Goal: Find contact information: Find contact information

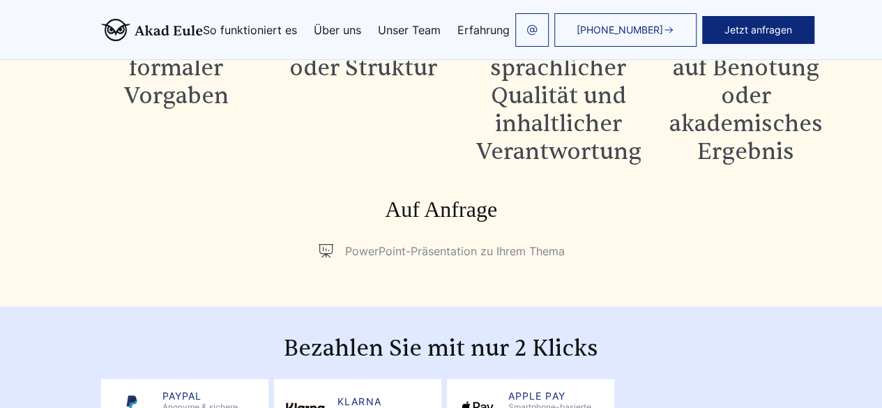
scroll to position [1684, 0]
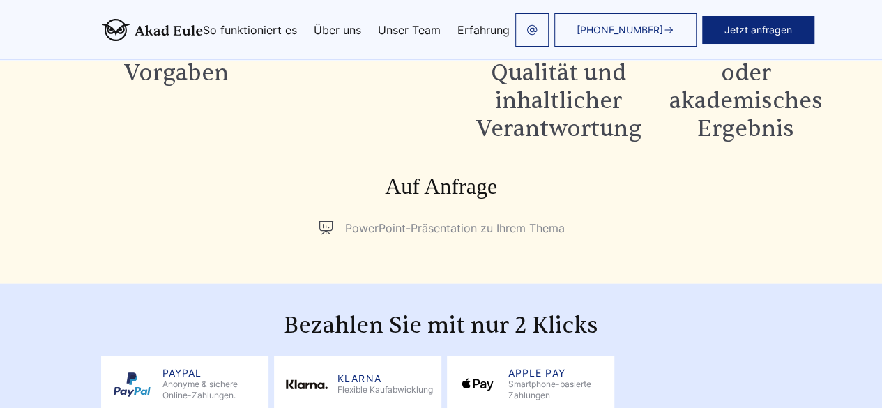
click at [324, 220] on icon at bounding box center [325, 228] width 17 height 17
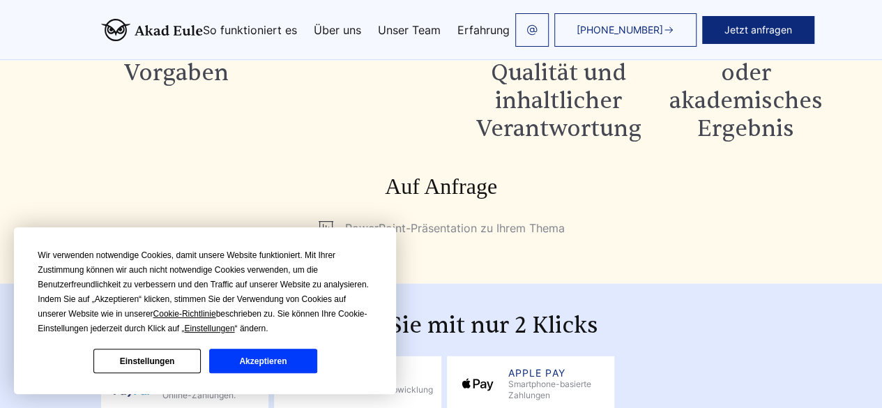
click at [528, 217] on li "PowerPoint-Präsentation zu Ihrem Thema" at bounding box center [441, 228] width 248 height 22
click at [501, 172] on h3 "Auf Anfrage" at bounding box center [441, 186] width 681 height 28
click at [261, 368] on button "Akzeptieren" at bounding box center [262, 361] width 107 height 24
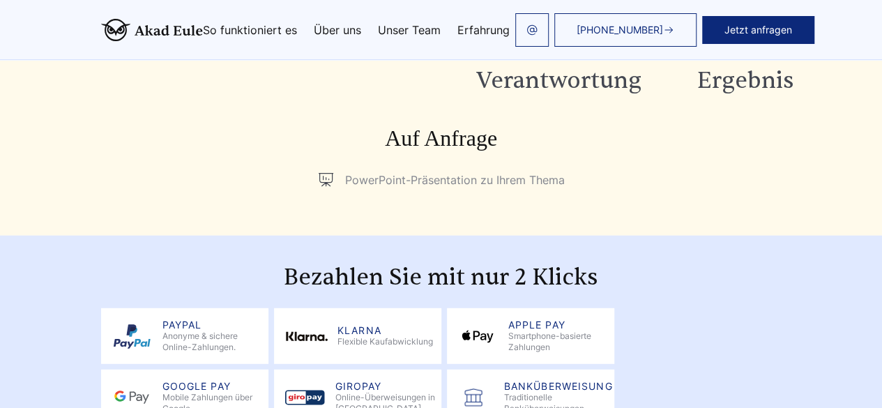
scroll to position [1824, 0]
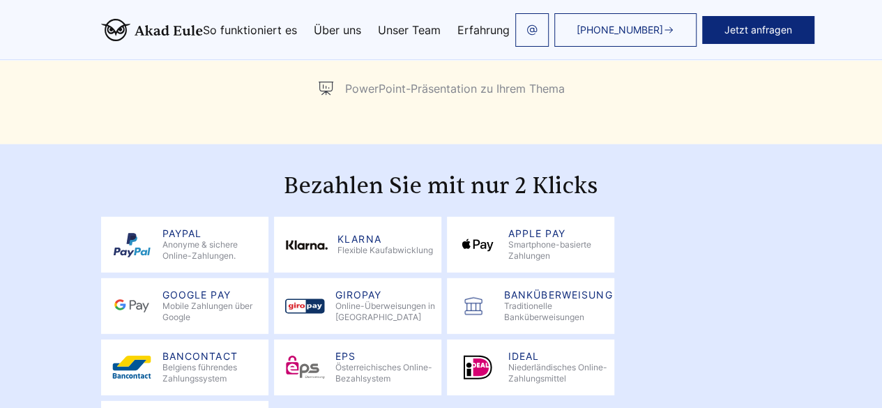
click at [401, 33] on link "Unser Team" at bounding box center [409, 29] width 63 height 11
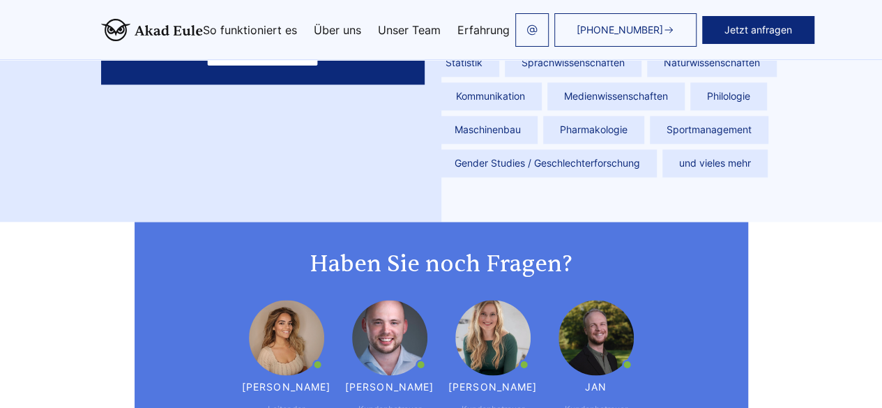
scroll to position [3722, 0]
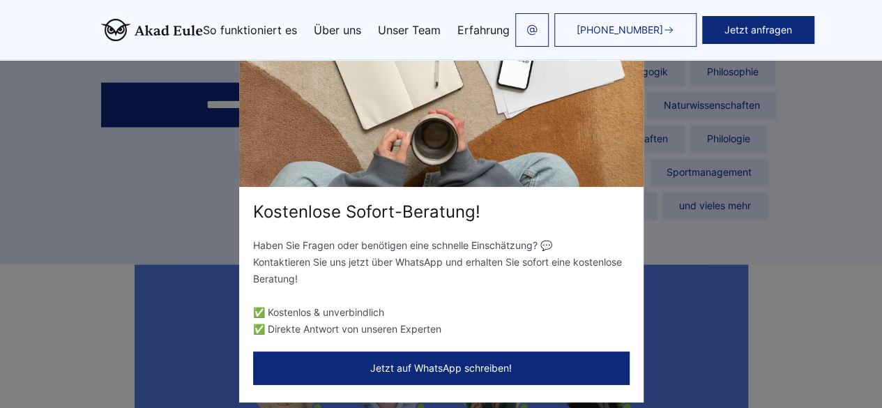
click at [45, 301] on div "Kostenlose Sofort-Beratung! Haben Sie Fragen oder benötigen eine schnelle Einsc…" at bounding box center [441, 204] width 882 height 408
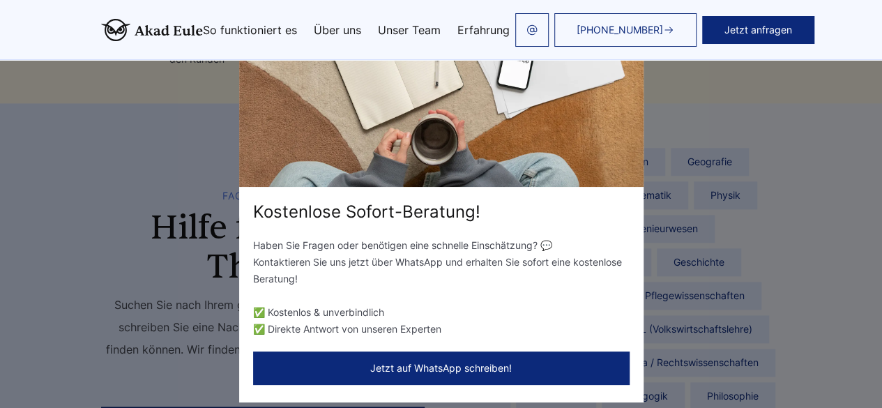
scroll to position [3373, 0]
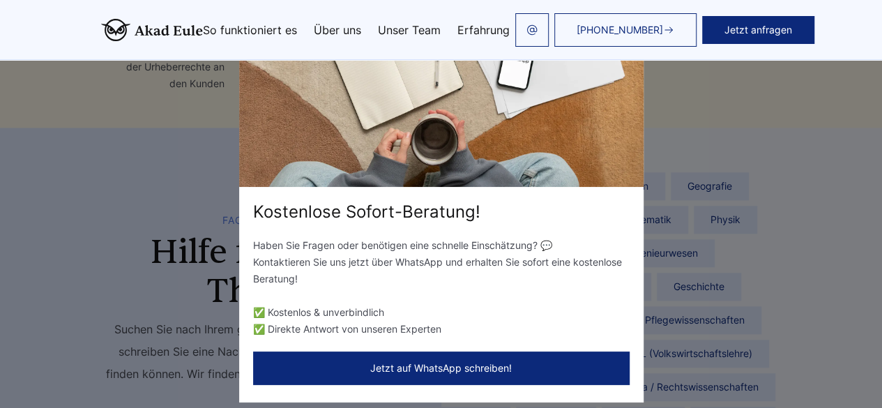
click at [626, 150] on img at bounding box center [441, 96] width 404 height 181
click at [833, 127] on div "Kostenlose Sofort-Beratung! Haben Sie Fragen oder benötigen eine schnelle Einsc…" at bounding box center [441, 204] width 882 height 408
click at [428, 370] on button "Jetzt auf WhatsApp schreiben!" at bounding box center [441, 367] width 377 height 33
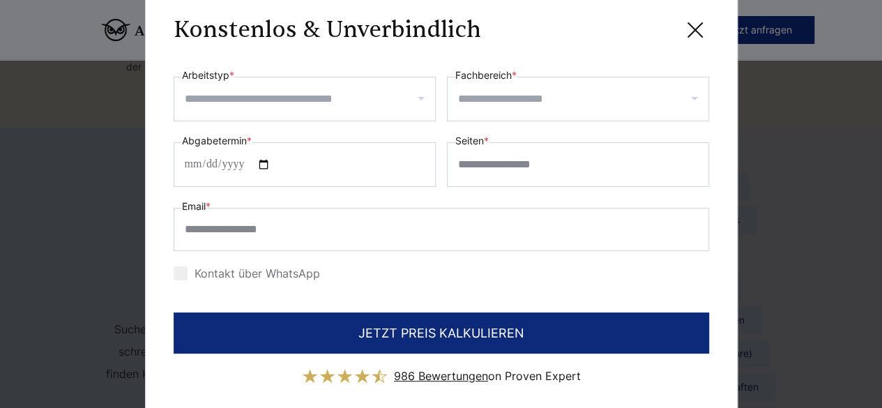
click at [688, 24] on icon at bounding box center [695, 30] width 28 height 28
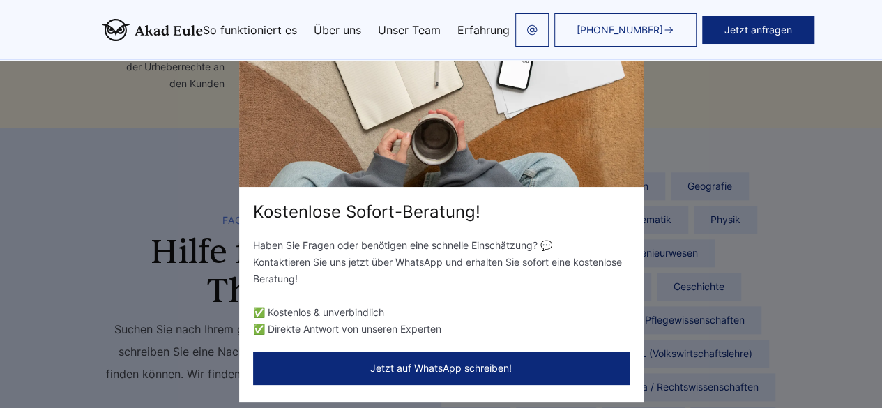
click at [852, 156] on div "Kostenlose Sofort-Beratung! Haben Sie Fragen oder benötigen eine schnelle Einsc…" at bounding box center [441, 204] width 882 height 408
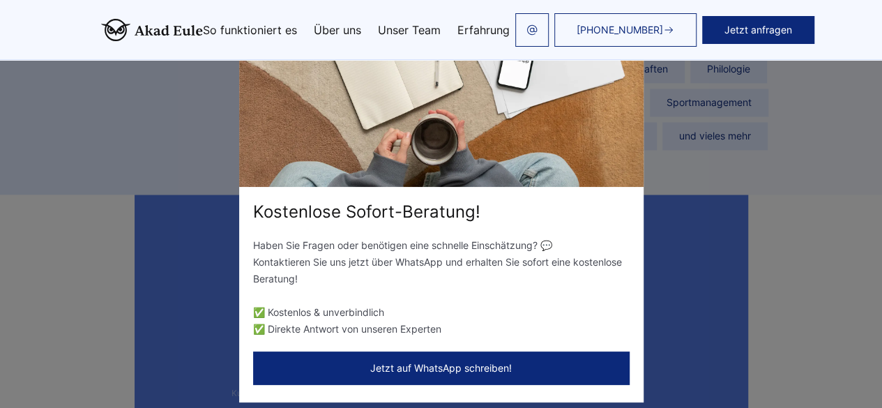
click at [389, 29] on link "Unser Team" at bounding box center [409, 29] width 63 height 11
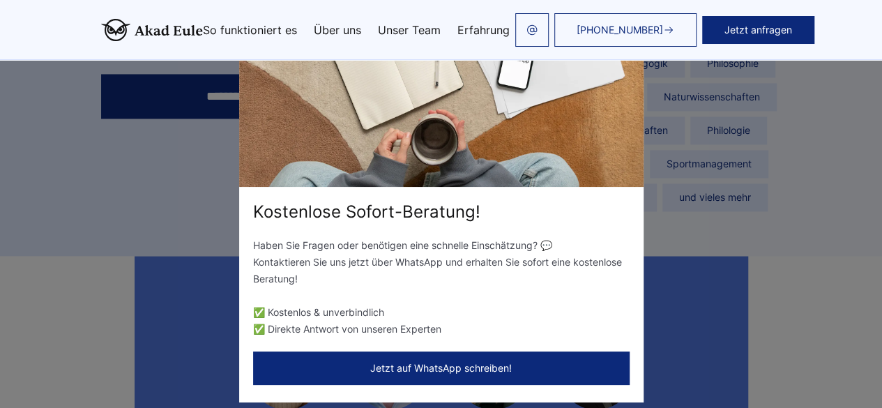
click at [344, 28] on link "Über uns" at bounding box center [337, 29] width 47 height 11
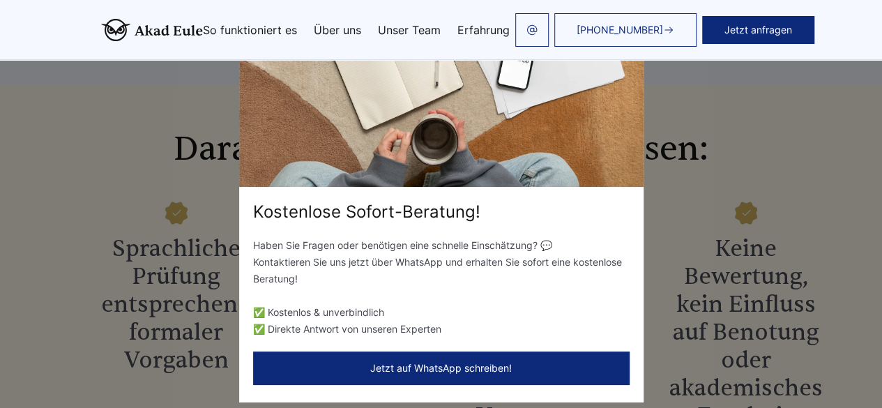
click at [439, 25] on ul "So funktioniert es Über uns Unser Team Erfahrung" at bounding box center [356, 29] width 307 height 11
click at [471, 26] on link "Erfahrung" at bounding box center [483, 29] width 52 height 11
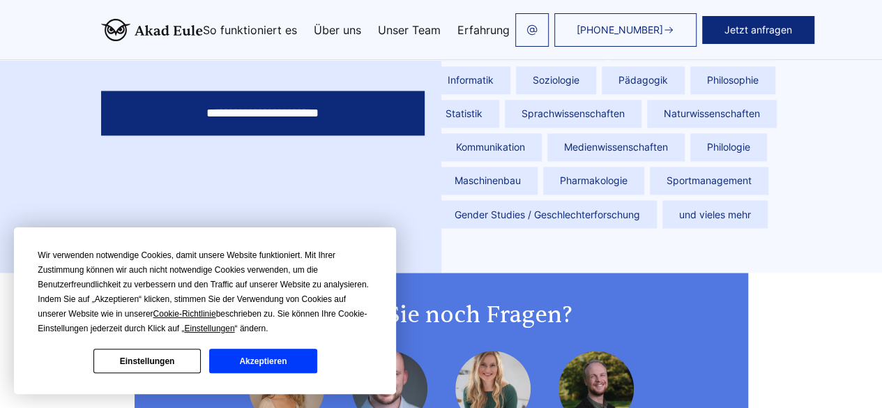
click at [279, 365] on button "Akzeptieren" at bounding box center [262, 361] width 107 height 24
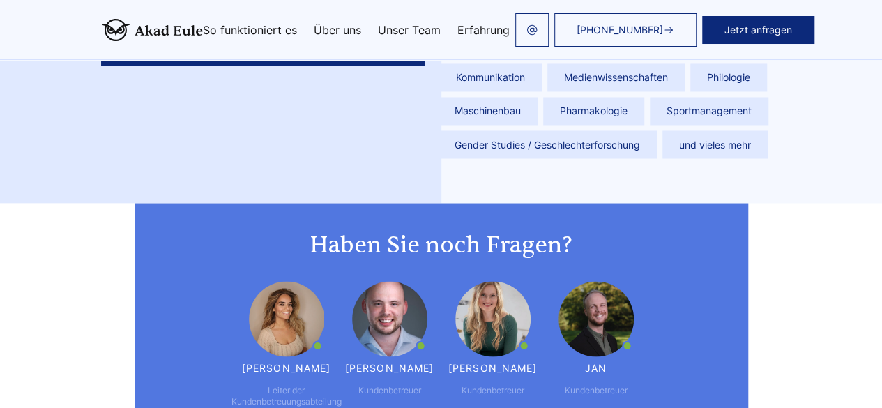
scroll to position [3758, 0]
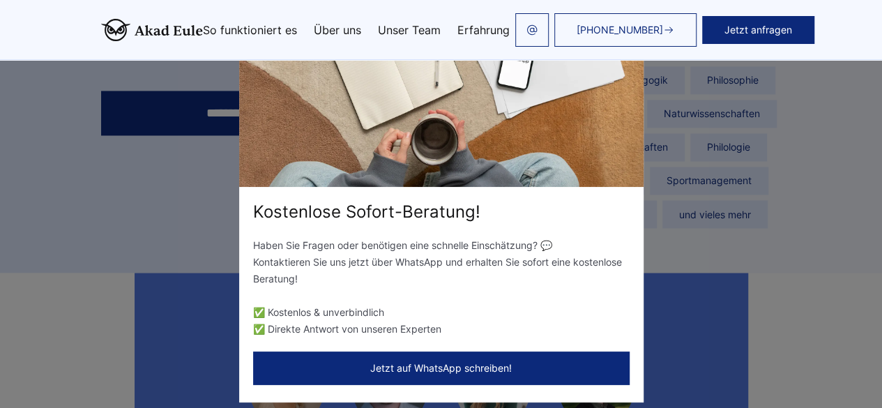
click at [317, 282] on p "Haben Sie Fragen oder benötigen eine schnelle Einschätzung? 💬 Kontaktieren Sie …" at bounding box center [441, 262] width 377 height 50
click at [325, 347] on div "Kostenlose Sofort-Beratung! Haben Sie Fragen oder benötigen eine schnelle Einsc…" at bounding box center [441, 204] width 404 height 397
click at [282, 297] on div "Haben Sie Fragen oder benötigen eine schnelle Einschätzung? 💬 Kontaktieren Sie …" at bounding box center [441, 287] width 377 height 100
click at [400, 32] on link "Unser Team" at bounding box center [409, 29] width 63 height 11
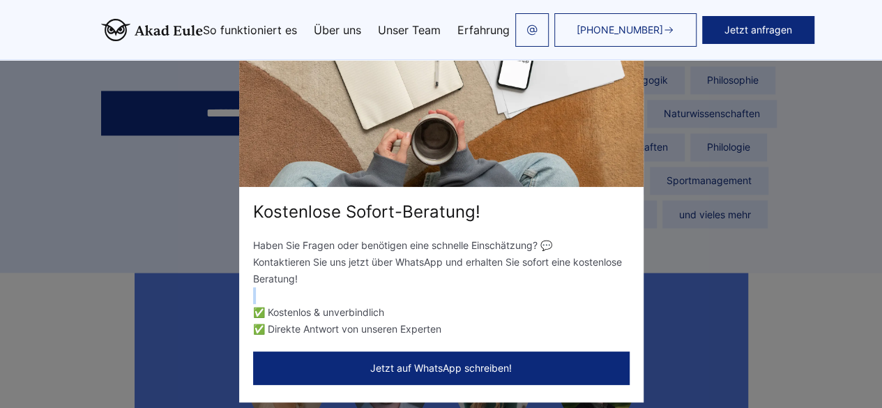
click at [323, 32] on link "Über uns" at bounding box center [337, 29] width 47 height 11
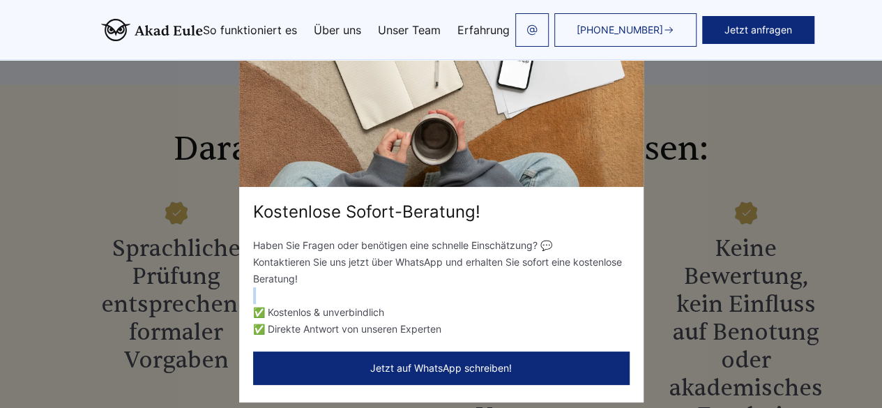
click at [378, 25] on link "Unser Team" at bounding box center [409, 29] width 63 height 11
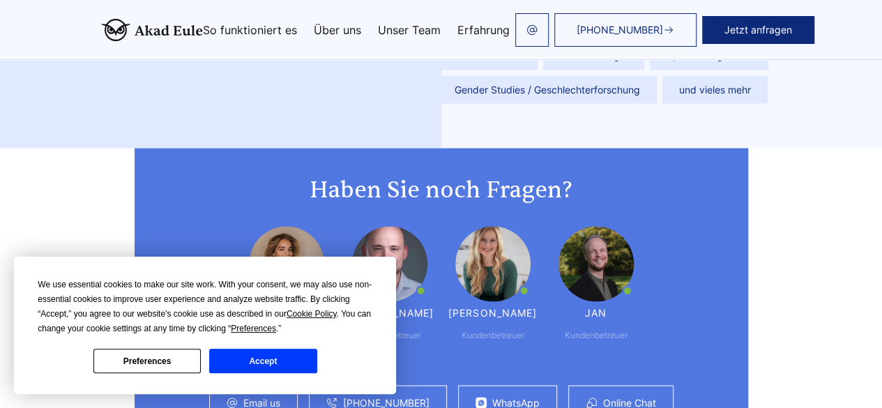
scroll to position [3882, 0]
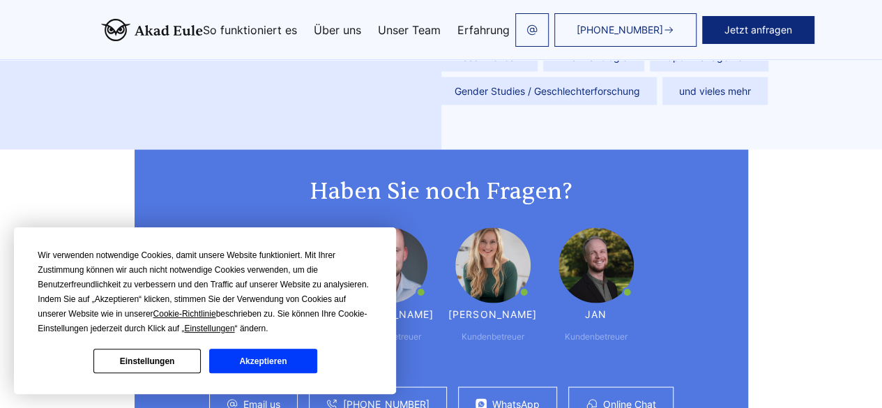
click at [243, 358] on button "Akzeptieren" at bounding box center [262, 361] width 107 height 24
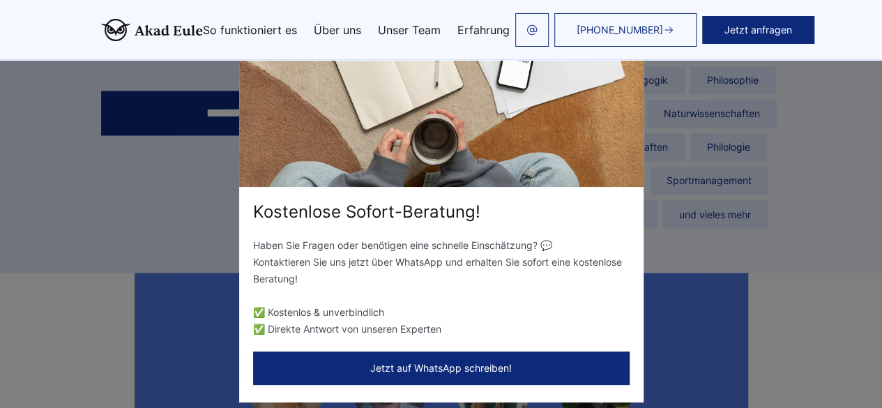
scroll to position [3688, 0]
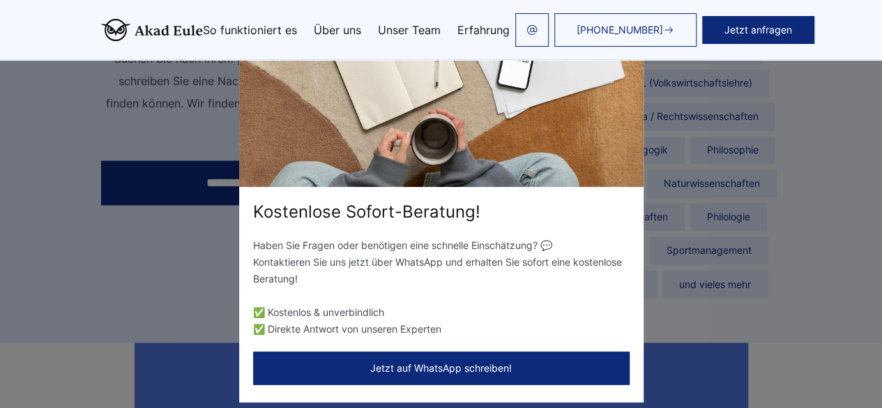
click at [119, 285] on div "Kostenlose Sofort-Beratung! Haben Sie Fragen oder benötigen eine schnelle Einsc…" at bounding box center [441, 204] width 882 height 408
click at [552, 174] on img at bounding box center [441, 96] width 404 height 181
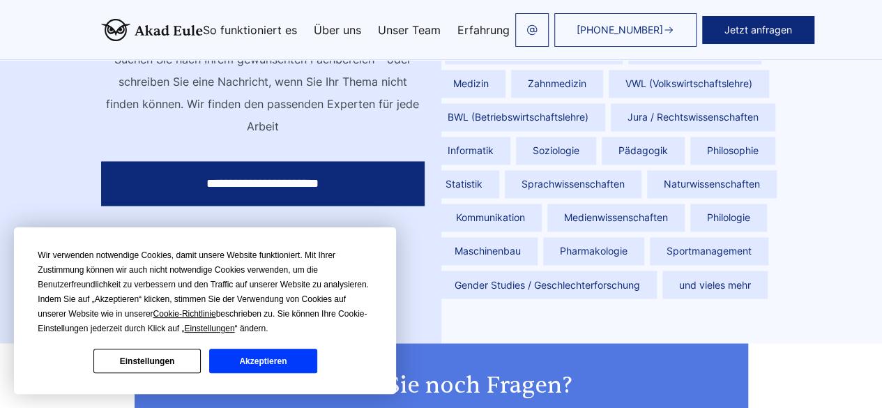
click at [280, 363] on button "Akzeptieren" at bounding box center [262, 361] width 107 height 24
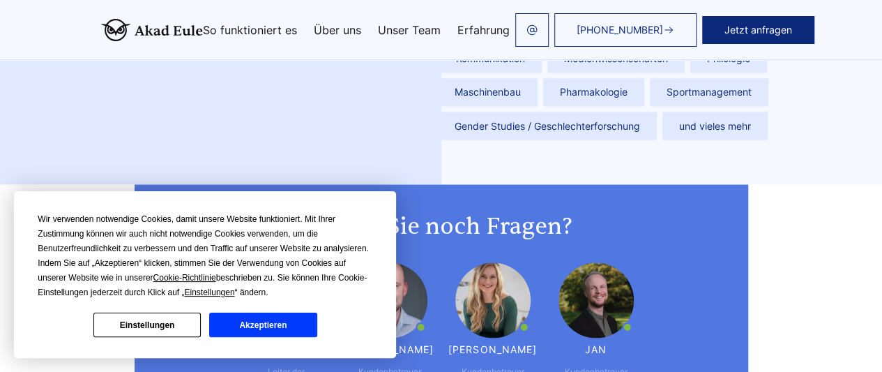
scroll to position [3897, 0]
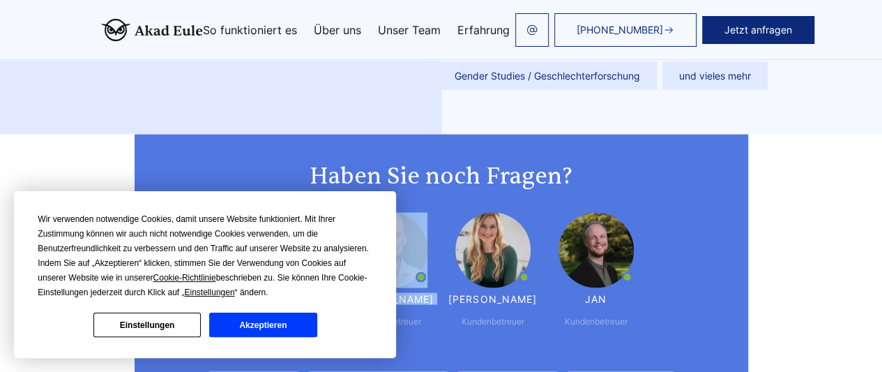
drag, startPoint x: 262, startPoint y: 107, endPoint x: 342, endPoint y: 123, distance: 81.2
click at [342, 212] on div "[PERSON_NAME] der Kundenbetreuungsabteilung Günther [GEOGRAPHIC_DATA] [PERSON_N…" at bounding box center [441, 275] width 558 height 126
click at [284, 315] on div "Leiter der Kundenbetreuungsabteilung" at bounding box center [287, 326] width 110 height 22
drag, startPoint x: 262, startPoint y: 107, endPoint x: 339, endPoint y: 123, distance: 78.4
click at [339, 315] on div "Leiter der Kundenbetreuungsabteilung" at bounding box center [287, 326] width 110 height 22
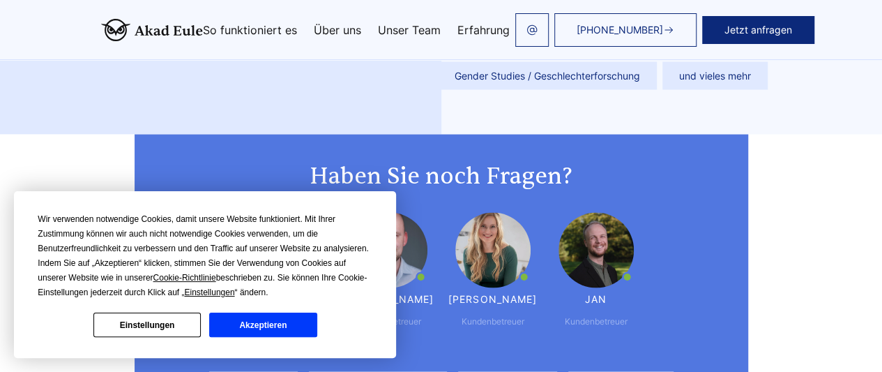
click at [348, 212] on div "Maria Leiter der Kundenbetreuungsabteilung Günther Kundenbetreuer Irene Kundenb…" at bounding box center [441, 275] width 558 height 126
drag, startPoint x: 262, startPoint y: 107, endPoint x: 344, endPoint y: 122, distance: 83.7
click at [344, 212] on div "Maria Leiter der Kundenbetreuungsabteilung Günther Kundenbetreuer Irene Kundenb…" at bounding box center [441, 275] width 558 height 126
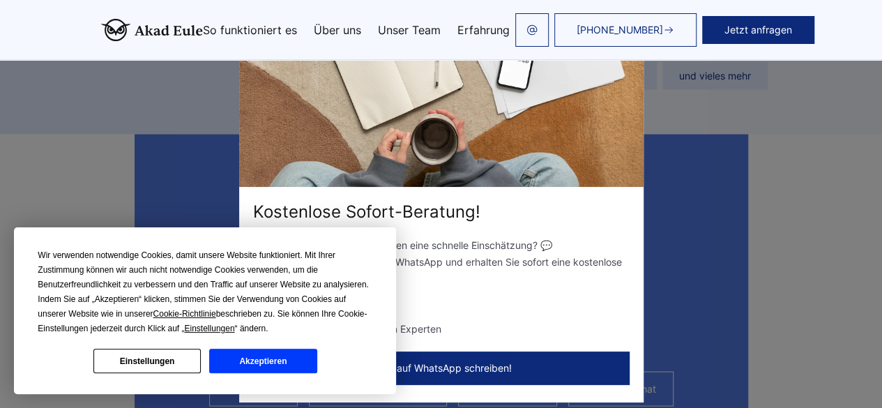
click at [241, 363] on button "Akzeptieren" at bounding box center [262, 361] width 107 height 24
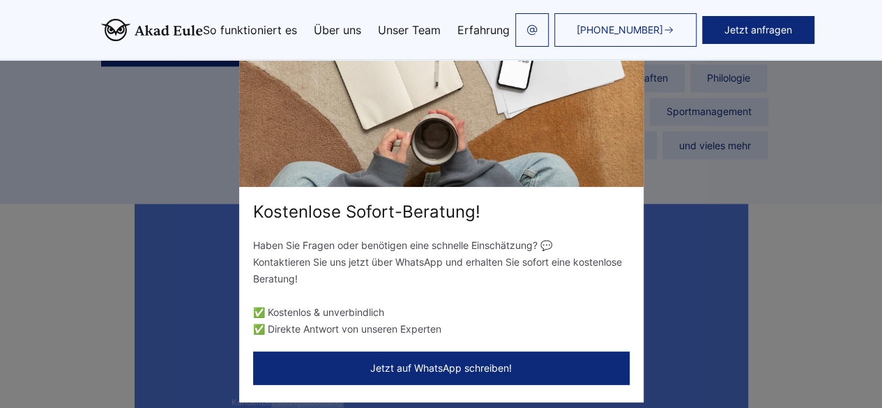
scroll to position [3757, 0]
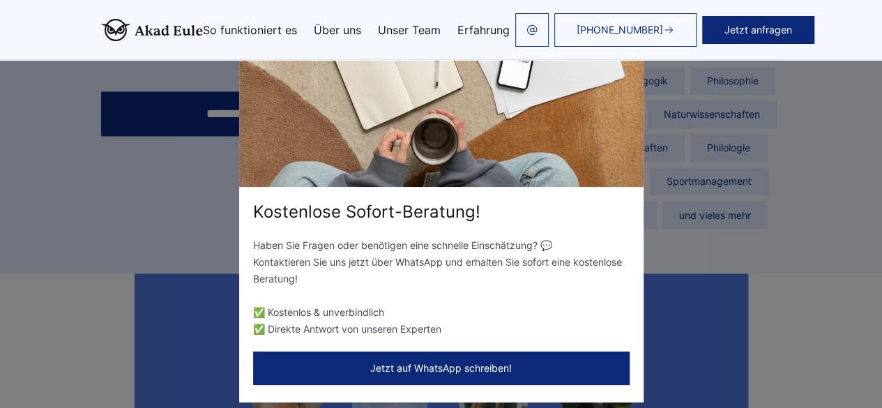
click at [370, 362] on button "Jetzt auf WhatsApp schreiben!" at bounding box center [441, 367] width 377 height 33
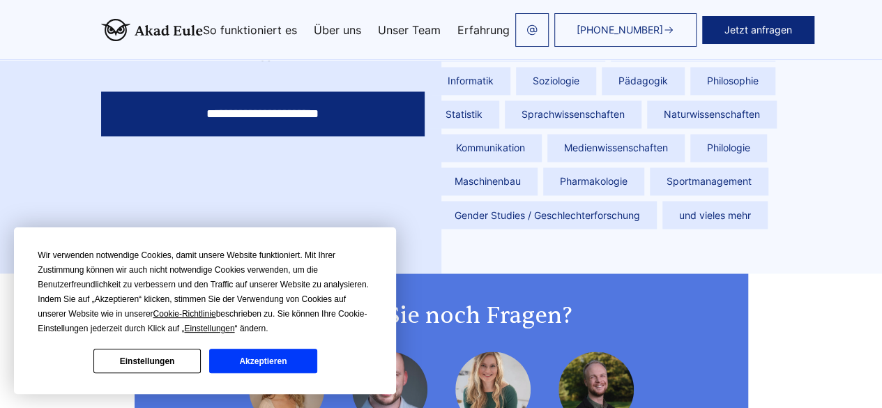
scroll to position [3408, 0]
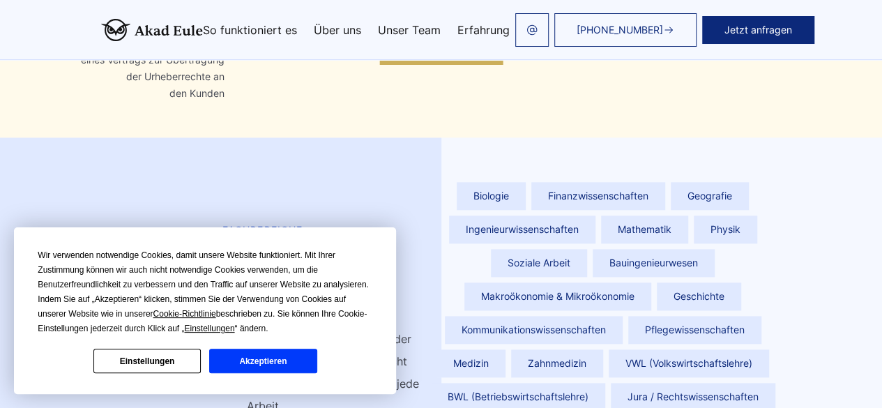
click at [282, 361] on button "Akzeptieren" at bounding box center [262, 361] width 107 height 24
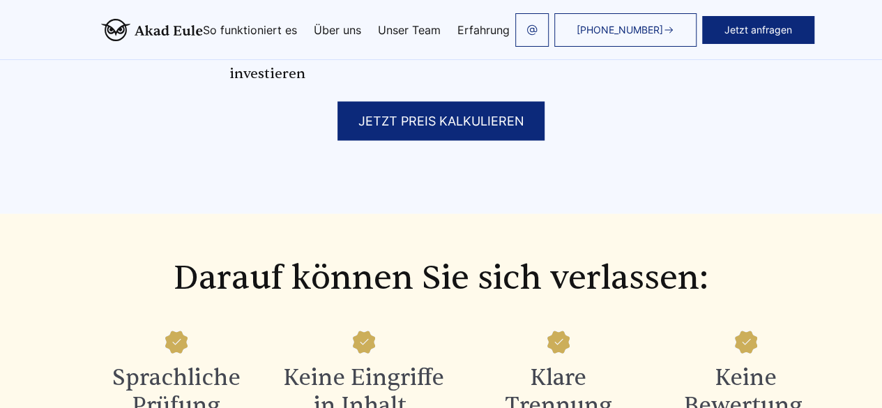
click at [388, 29] on link "Unser Team" at bounding box center [409, 29] width 63 height 11
